Goal: Information Seeking & Learning: Learn about a topic

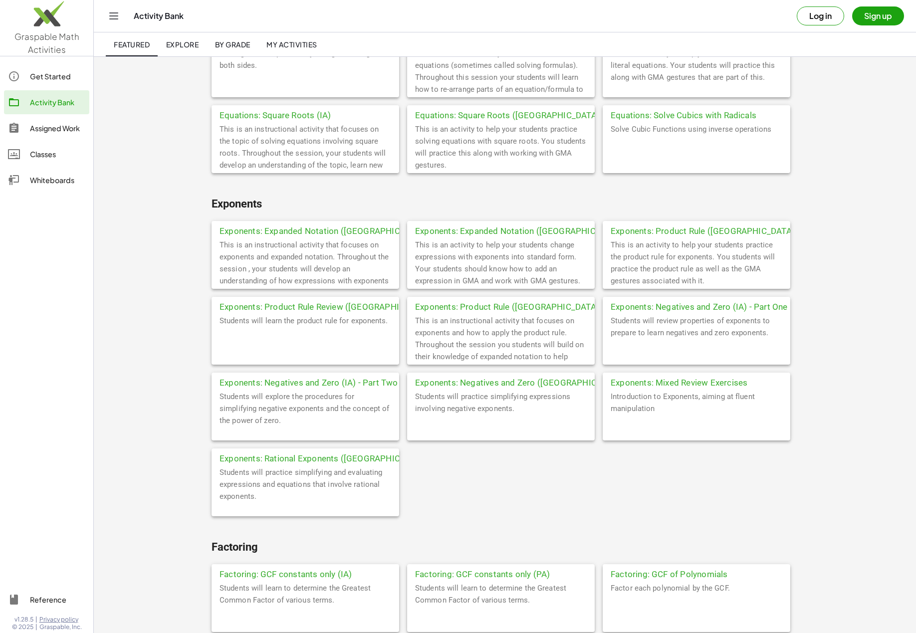
scroll to position [801, 0]
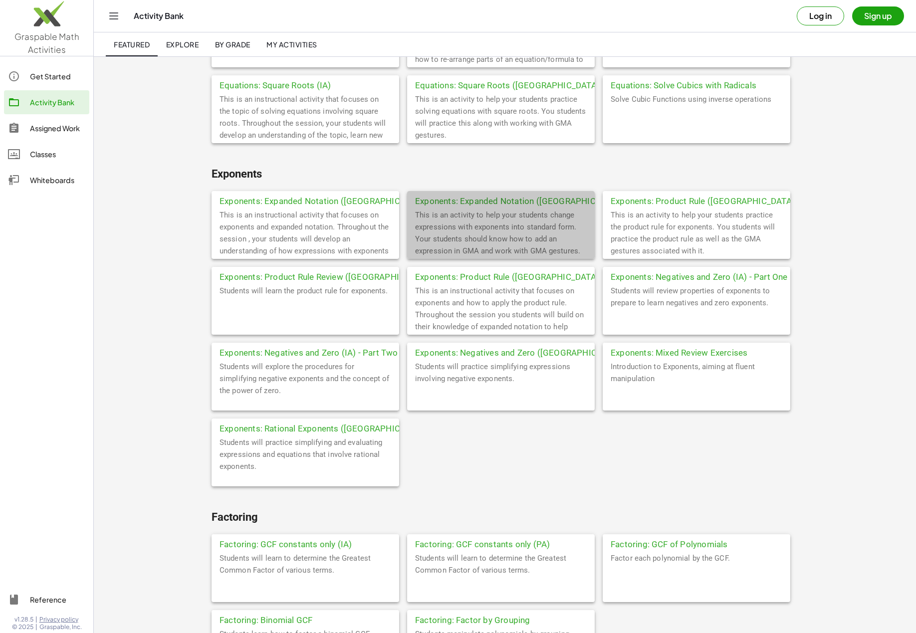
click at [477, 200] on div "Exponents: Expanded Notation ([GEOGRAPHIC_DATA])" at bounding box center [501, 200] width 188 height 18
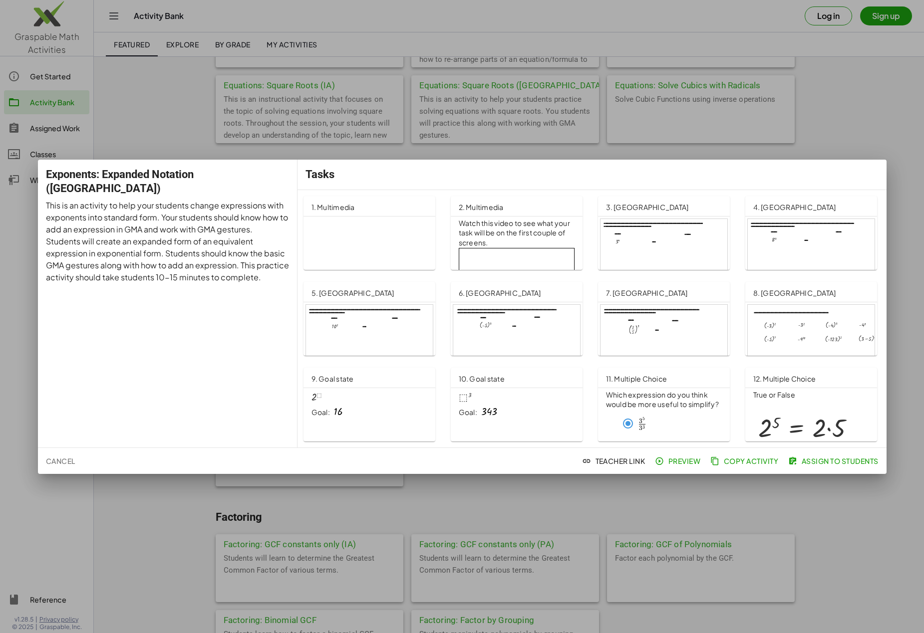
click at [640, 255] on div at bounding box center [663, 255] width 127 height 72
click at [849, 138] on div at bounding box center [462, 316] width 924 height 633
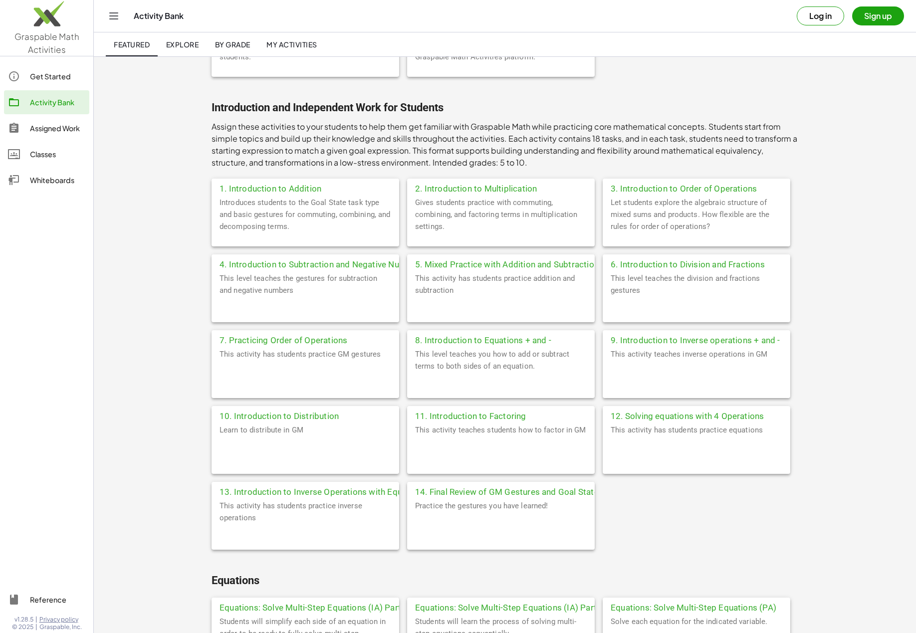
scroll to position [265, 0]
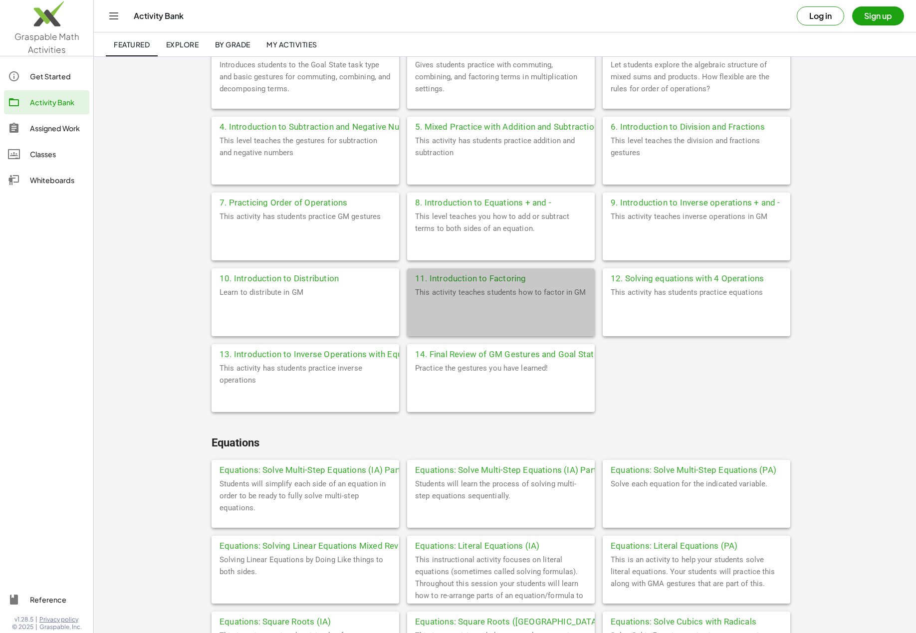
click at [461, 278] on div "11. Introduction to Factoring" at bounding box center [501, 277] width 188 height 18
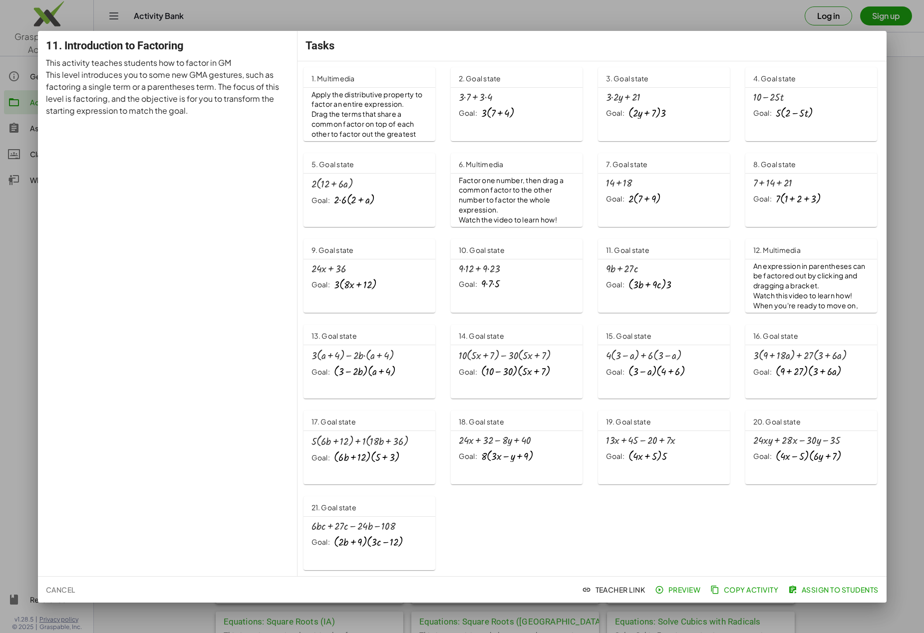
click at [898, 222] on div at bounding box center [462, 316] width 924 height 633
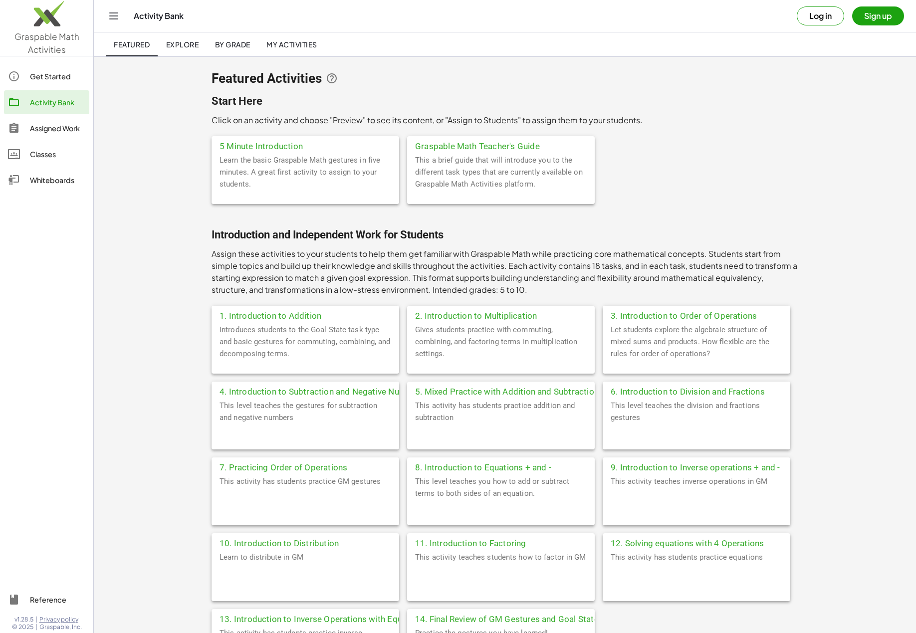
click at [177, 43] on span "Explore" at bounding box center [182, 44] width 33 height 9
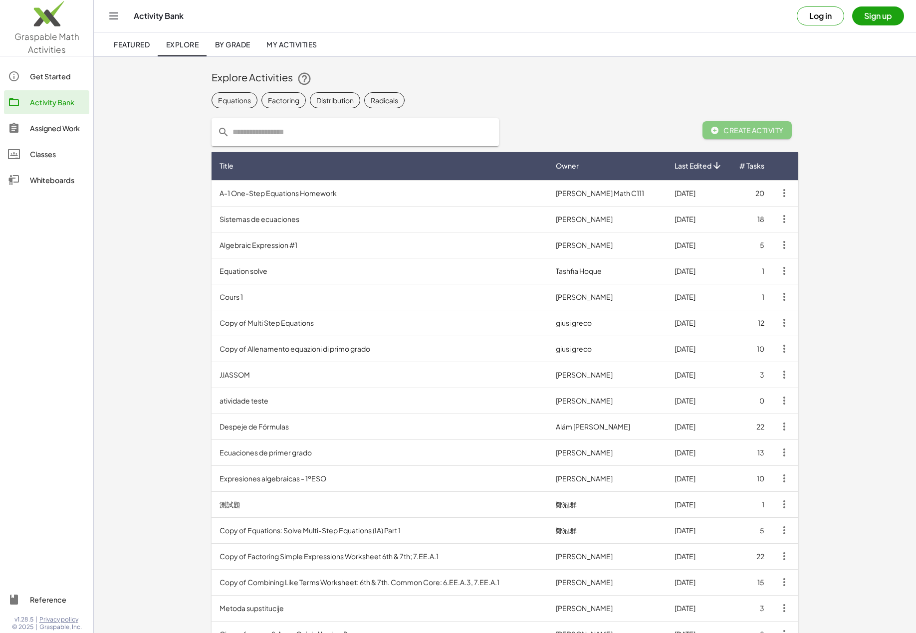
click at [261, 132] on input "text" at bounding box center [361, 132] width 263 height 28
type input "*****"
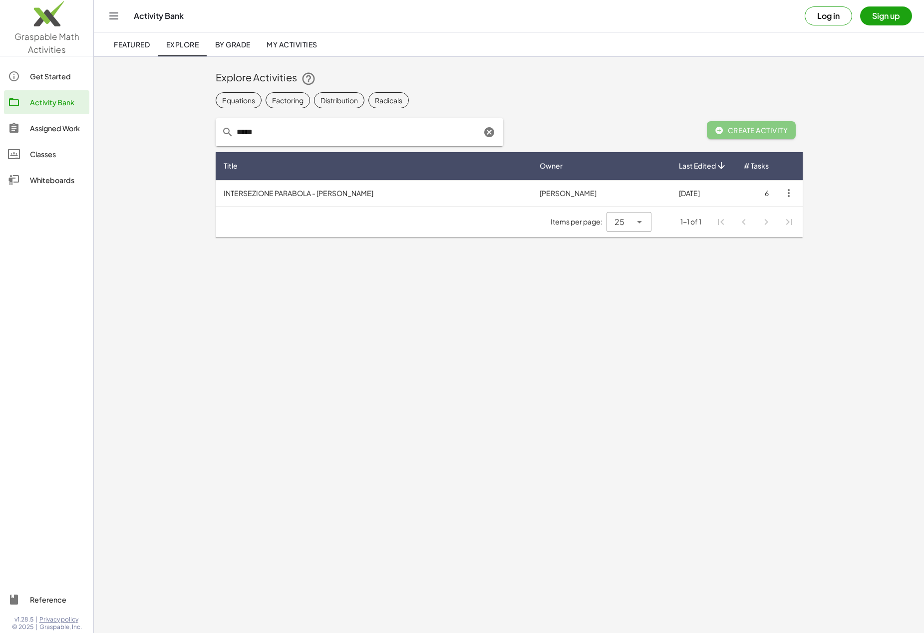
click at [288, 103] on div "Factoring" at bounding box center [287, 100] width 31 height 10
drag, startPoint x: 264, startPoint y: 136, endPoint x: 228, endPoint y: 136, distance: 36.4
click at [228, 136] on div "*****" at bounding box center [359, 132] width 287 height 28
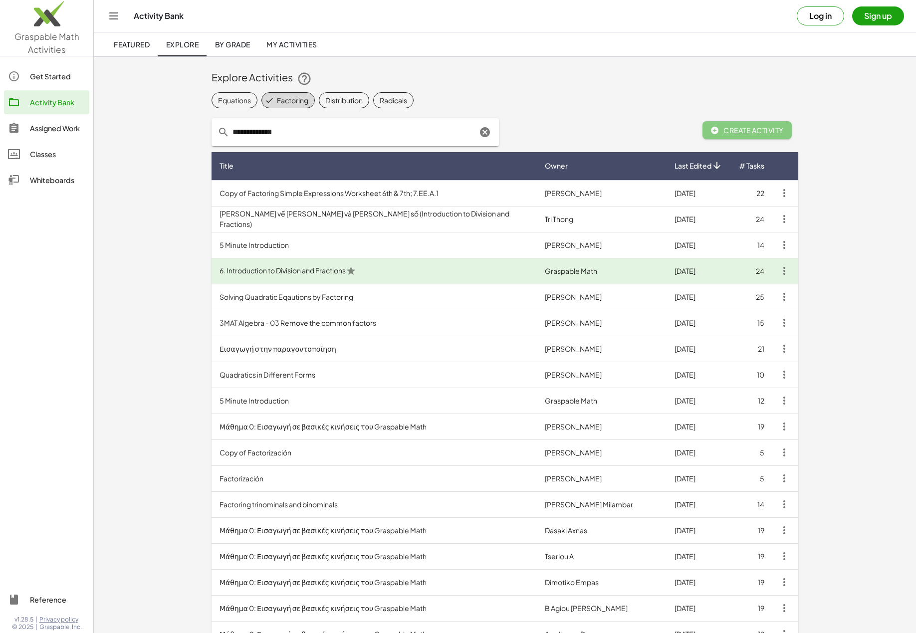
type input "**********"
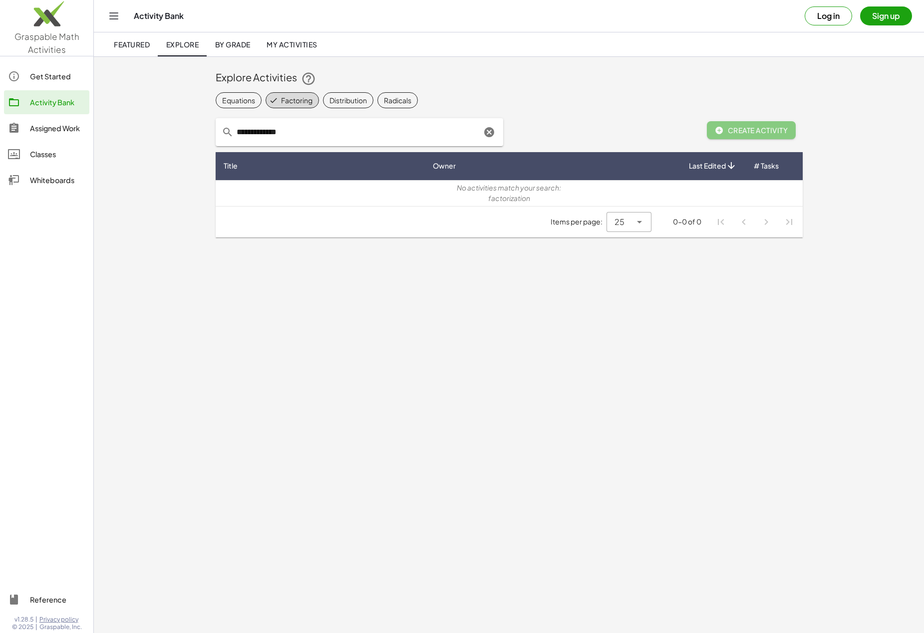
click at [491, 134] on icon "Clear" at bounding box center [489, 132] width 12 height 12
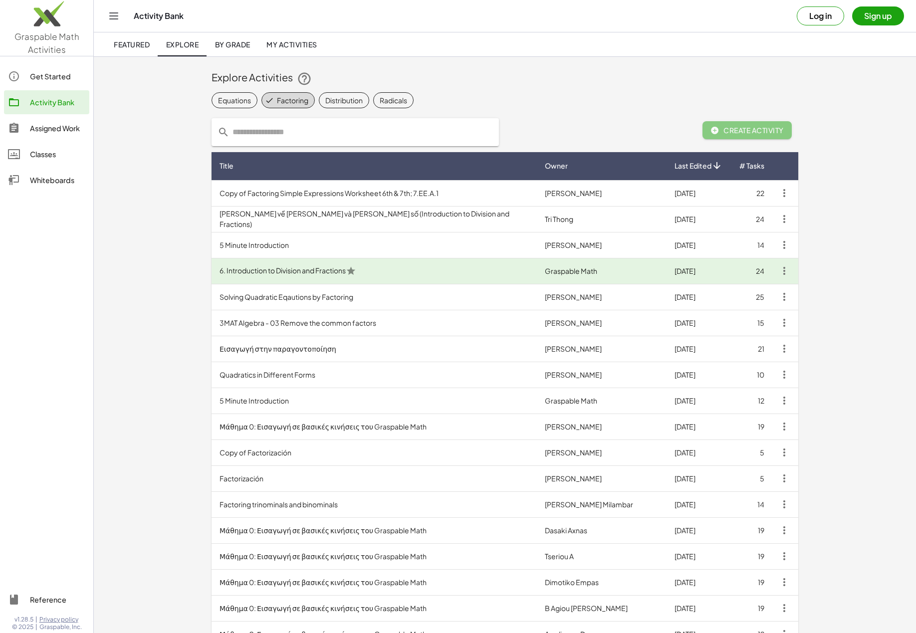
click at [292, 103] on div "Factoring" at bounding box center [292, 100] width 31 height 10
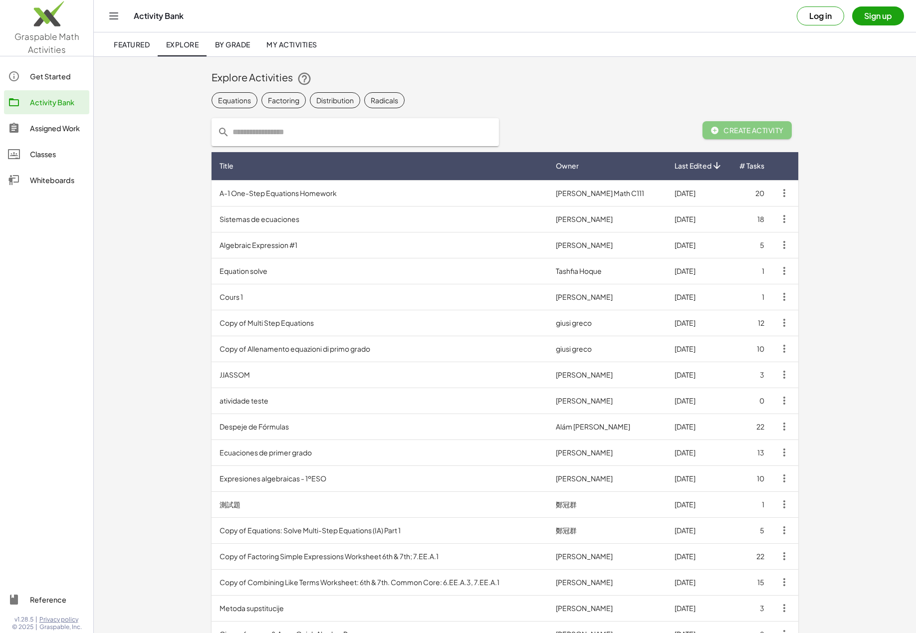
click at [279, 134] on input "text" at bounding box center [361, 132] width 263 height 28
type input "**********"
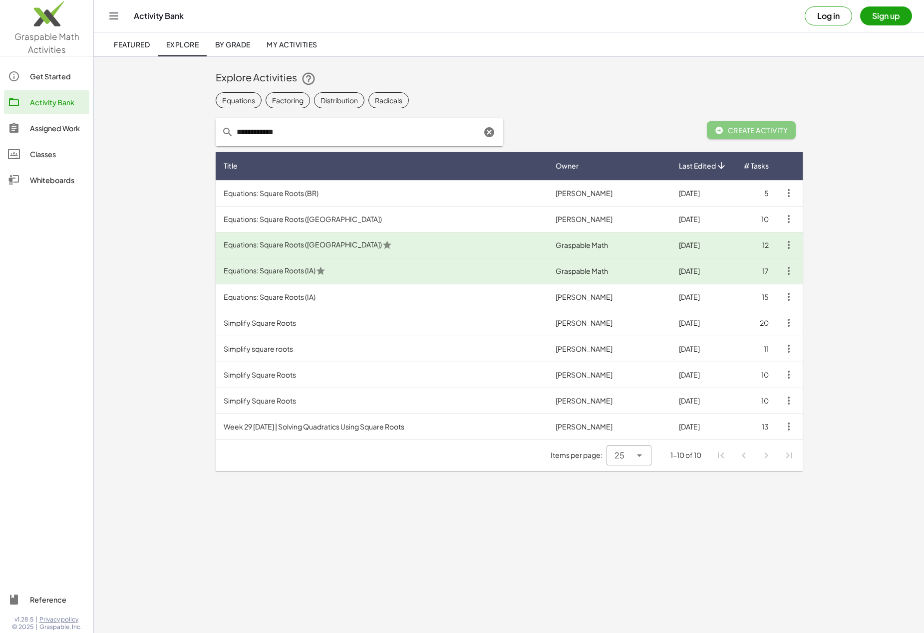
click at [271, 324] on td "Simplify Square Roots" at bounding box center [382, 323] width 332 height 26
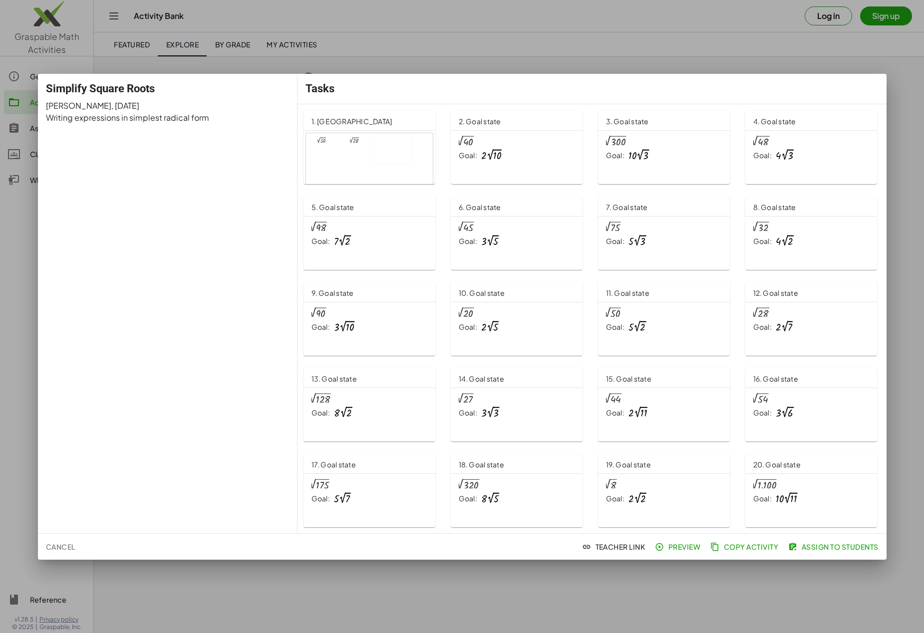
click at [644, 407] on div "Goal: · 2 · 2 √ 11" at bounding box center [664, 413] width 116 height 12
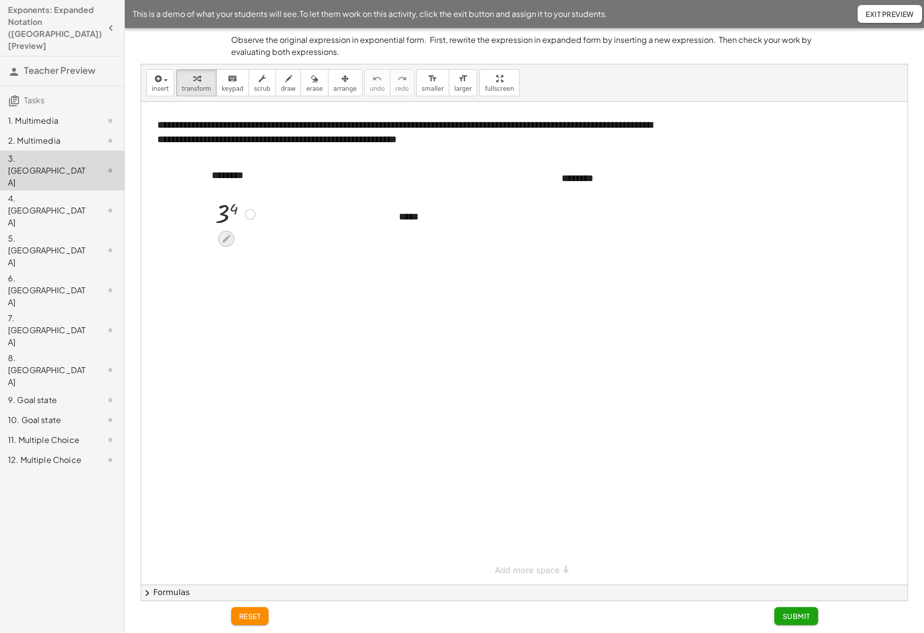
click at [229, 236] on icon at bounding box center [227, 239] width 8 height 8
click at [413, 221] on div "*****" at bounding box center [464, 217] width 150 height 34
click at [430, 291] on div at bounding box center [524, 343] width 766 height 483
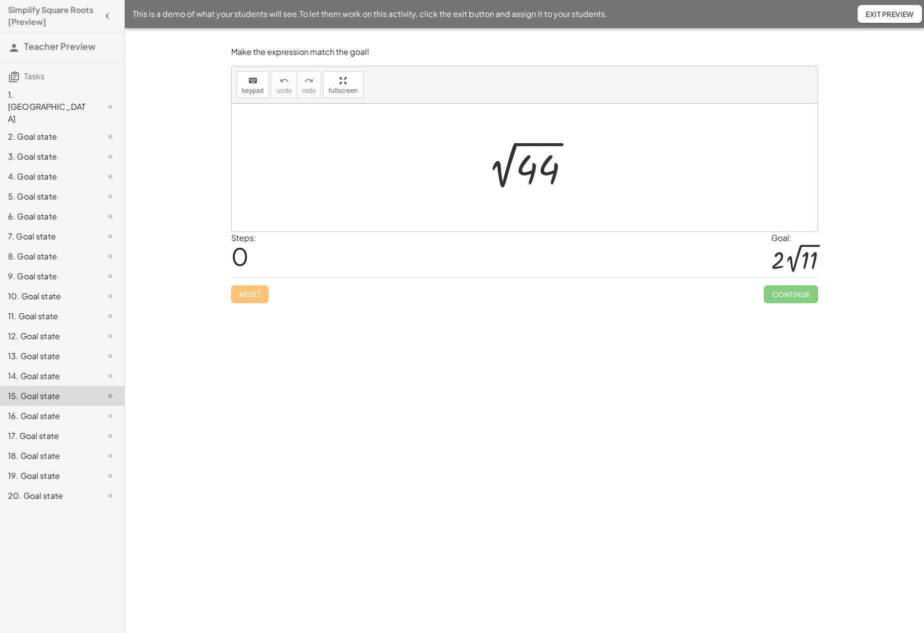
click at [505, 179] on div at bounding box center [528, 168] width 108 height 50
click at [533, 173] on div at bounding box center [528, 168] width 108 height 50
click at [254, 85] on icon "keyboard" at bounding box center [252, 81] width 9 height 12
click at [539, 173] on div at bounding box center [537, 169] width 44 height 44
click at [498, 174] on div at bounding box center [528, 167] width 123 height 51
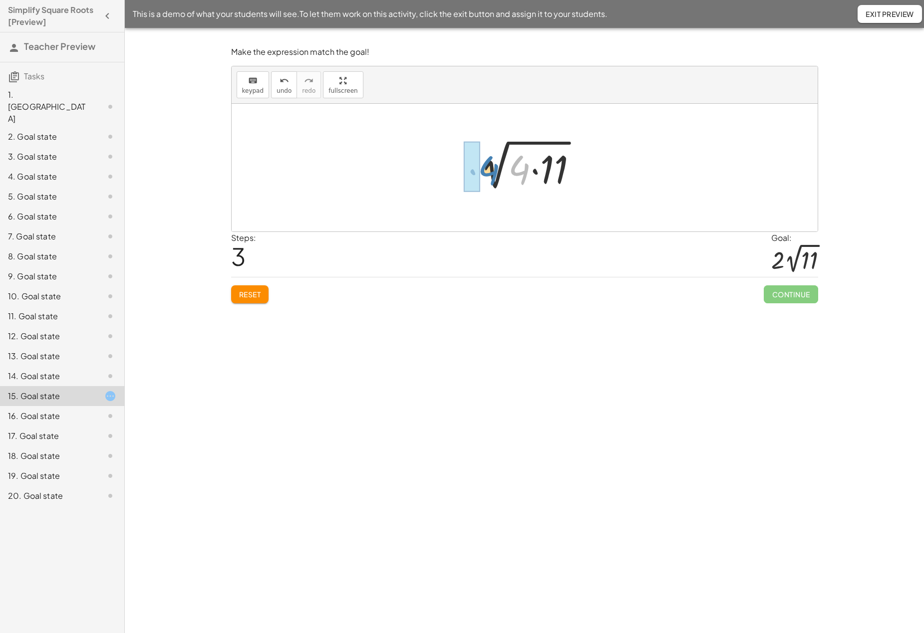
drag, startPoint x: 525, startPoint y: 174, endPoint x: 486, endPoint y: 174, distance: 38.9
click at [486, 174] on div at bounding box center [528, 167] width 123 height 51
click at [487, 173] on div at bounding box center [529, 167] width 134 height 55
